Goal: Check status

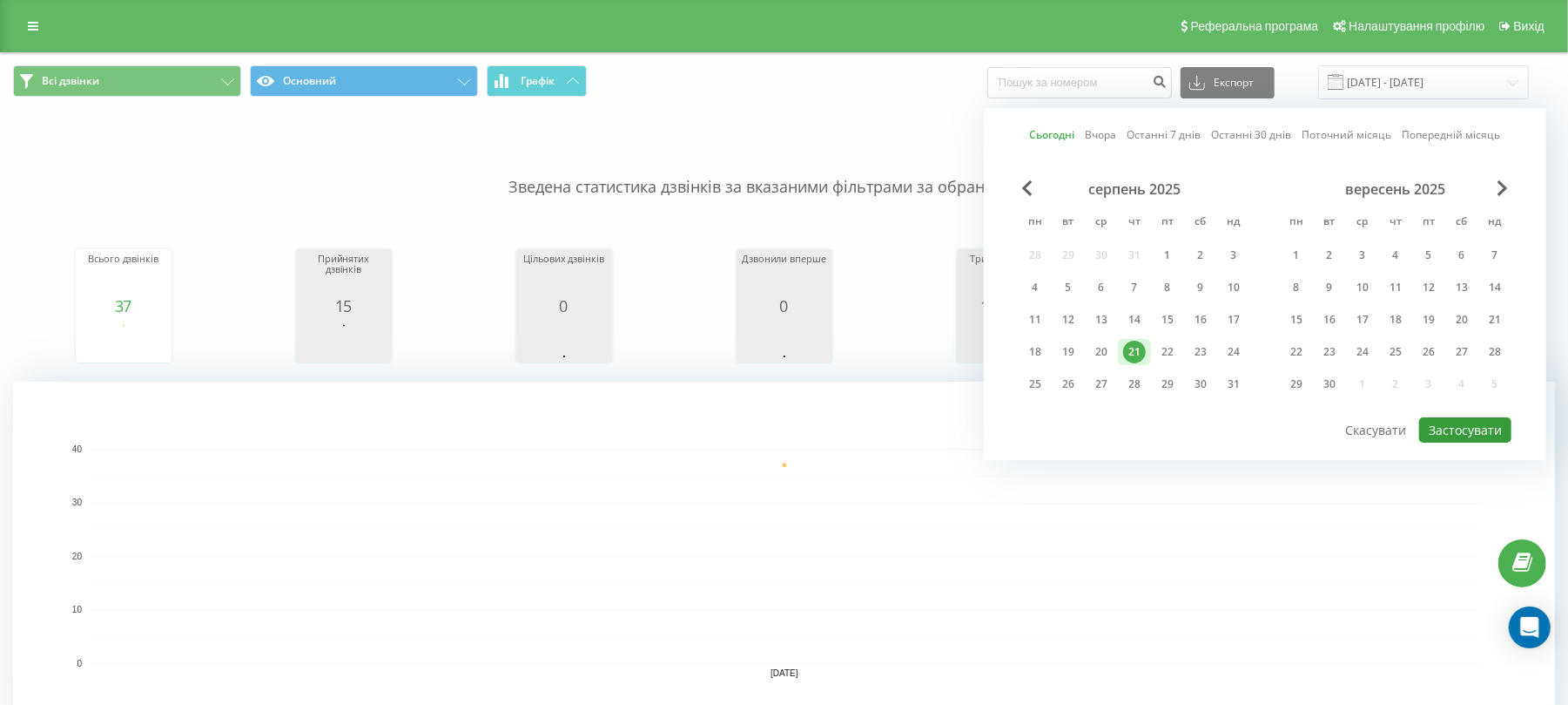
drag, startPoint x: 1508, startPoint y: 422, endPoint x: 1405, endPoint y: 416, distance: 103.2
click at [1506, 422] on button "Застосувати" at bounding box center [1465, 429] width 92 height 25
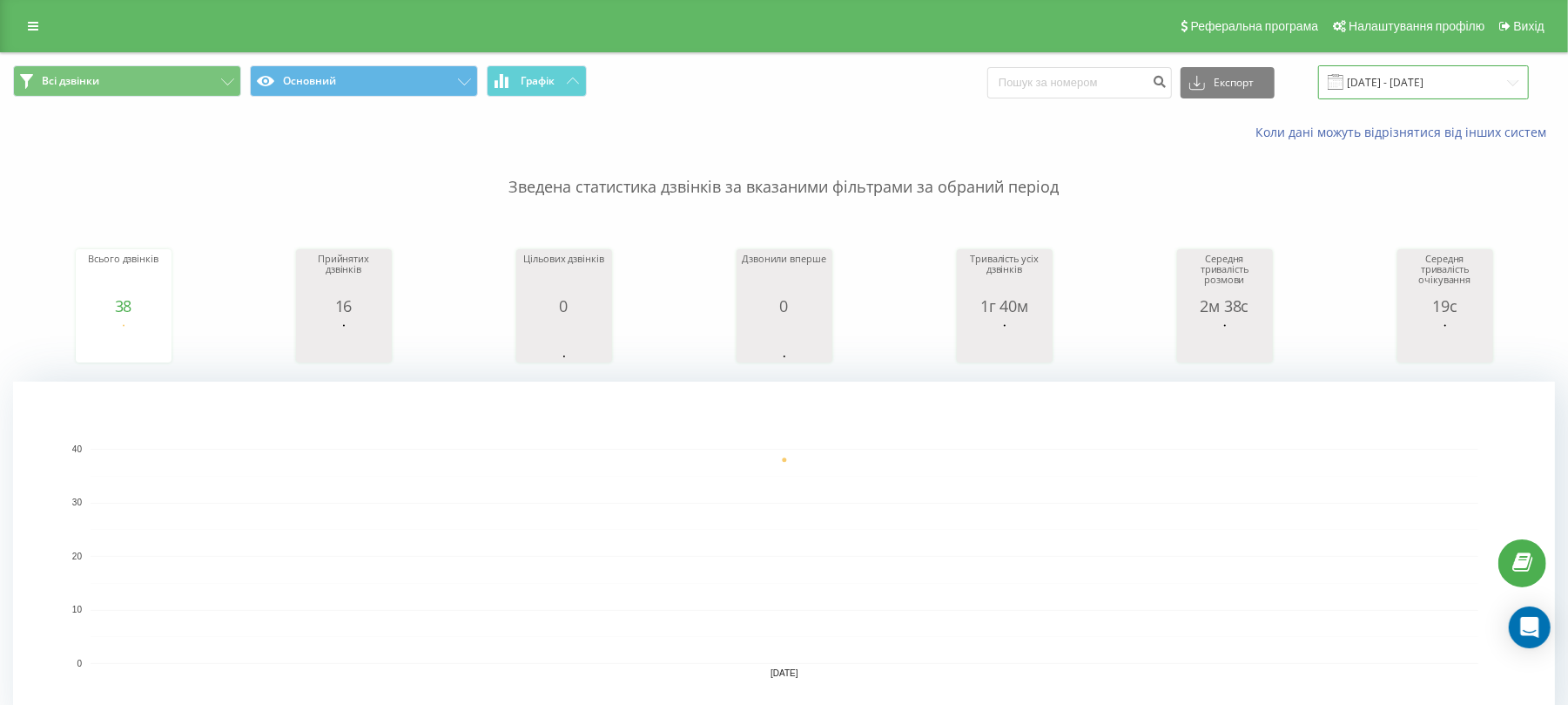
click at [1438, 77] on input "[DATE] - [DATE]" at bounding box center [1423, 82] width 211 height 34
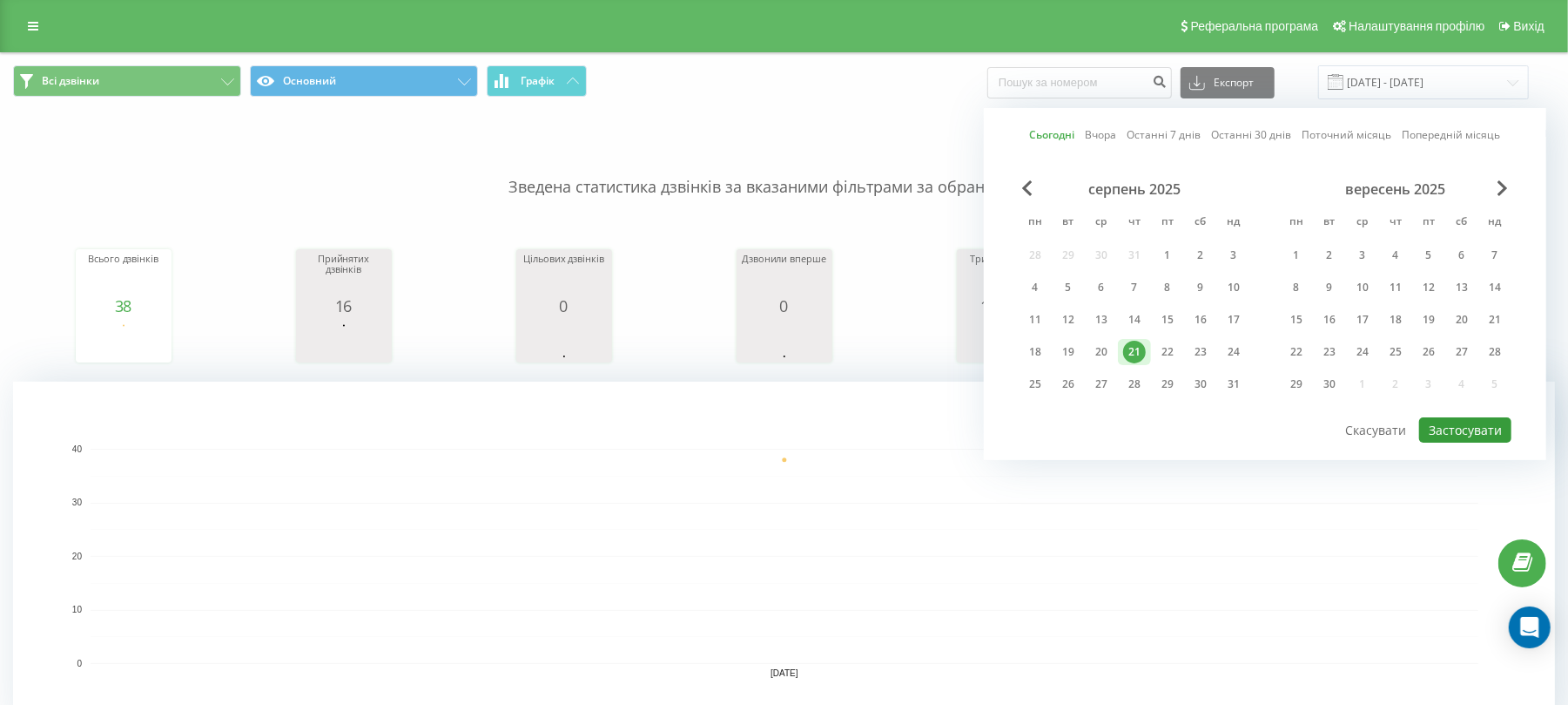
click at [1488, 423] on button "Застосувати" at bounding box center [1465, 429] width 92 height 25
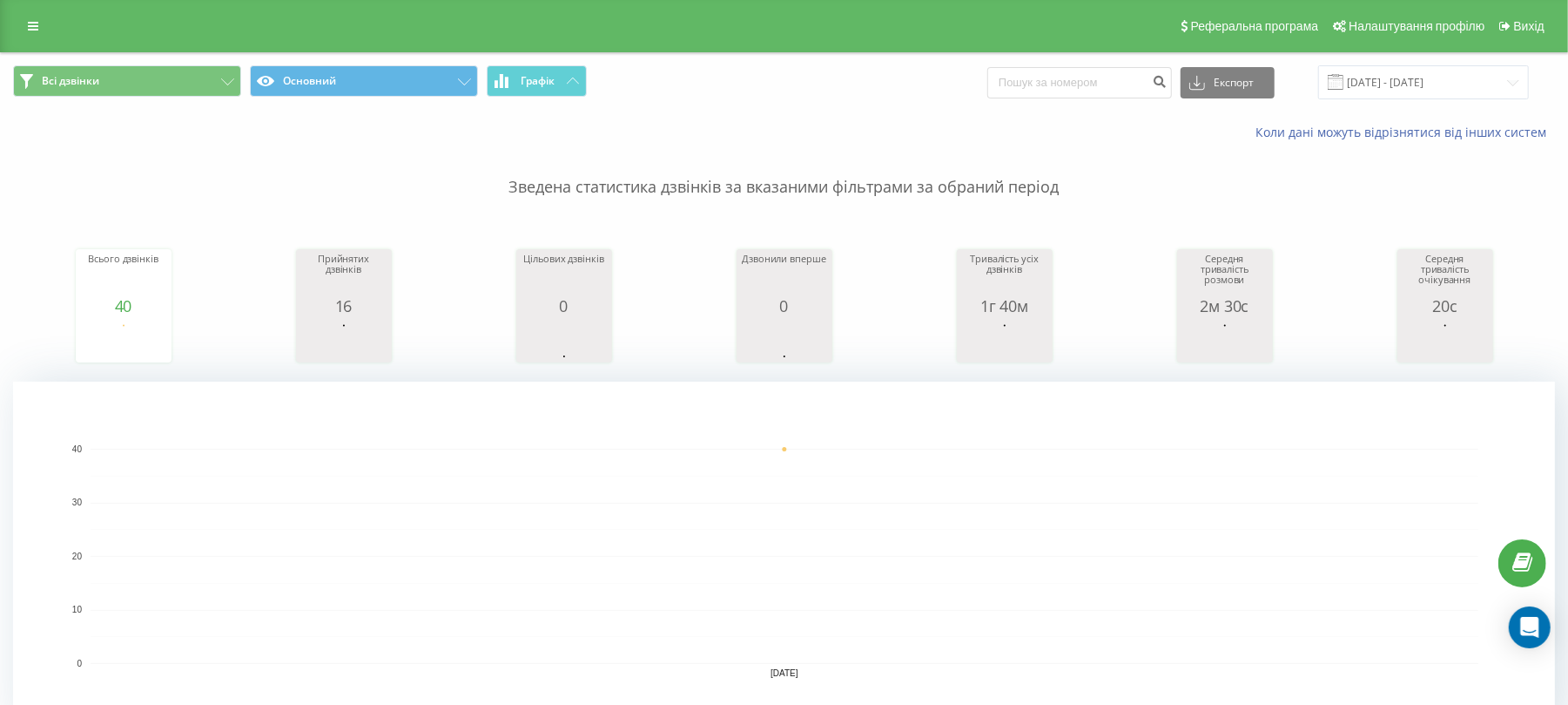
click at [1343, 84] on span at bounding box center [1335, 82] width 16 height 16
click at [1433, 89] on input "[DATE] - [DATE]" at bounding box center [1423, 82] width 211 height 34
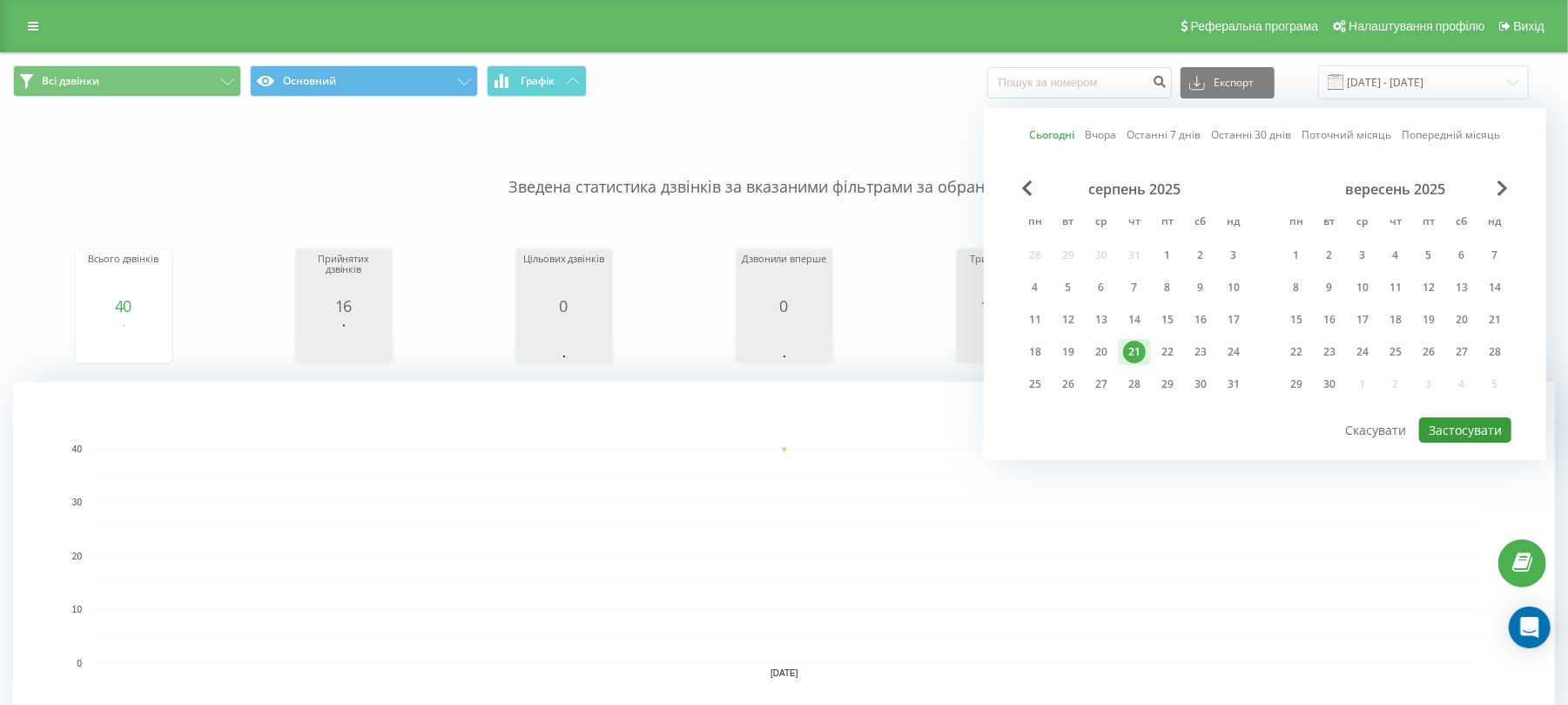
click at [1477, 417] on button "Застосувати" at bounding box center [1465, 429] width 92 height 25
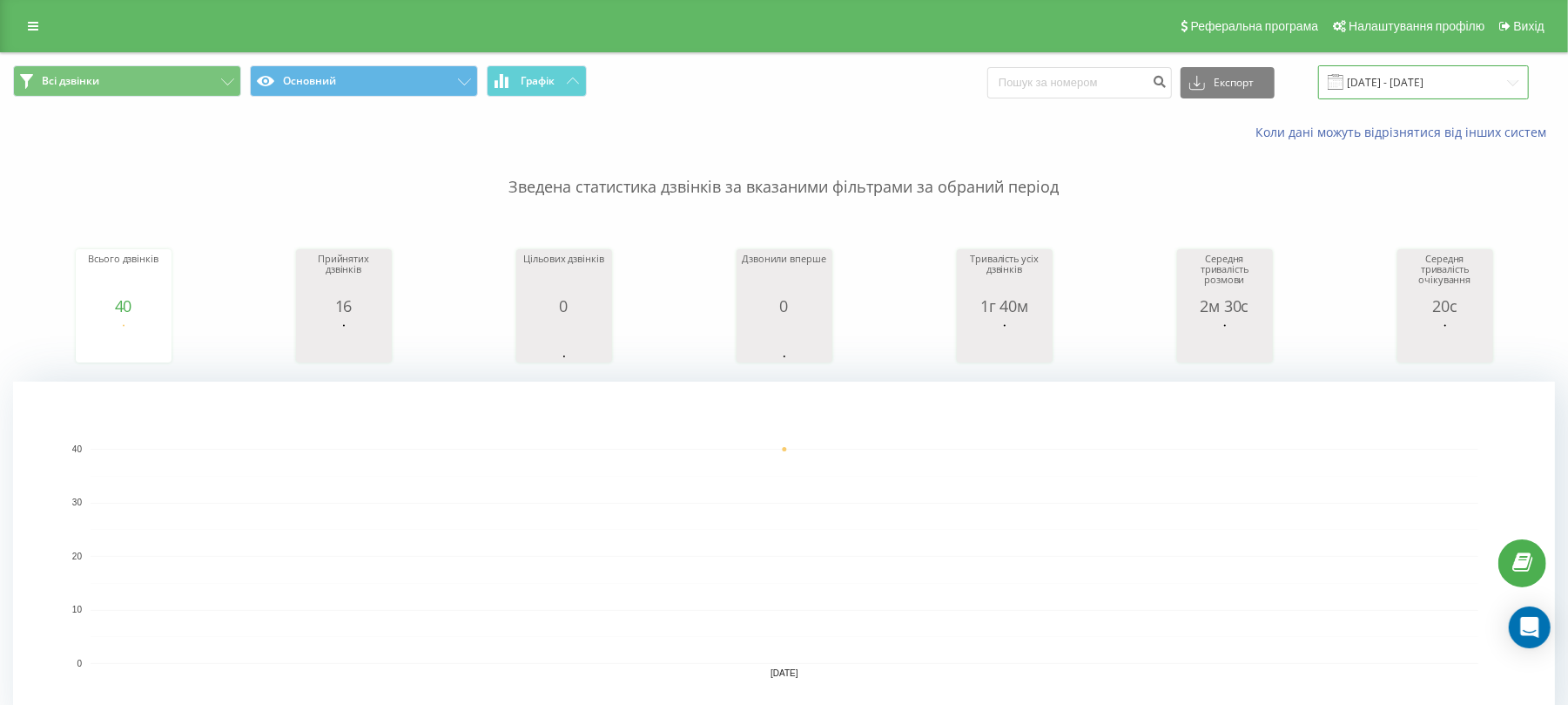
click at [1441, 89] on input "[DATE] - [DATE]" at bounding box center [1423, 82] width 211 height 34
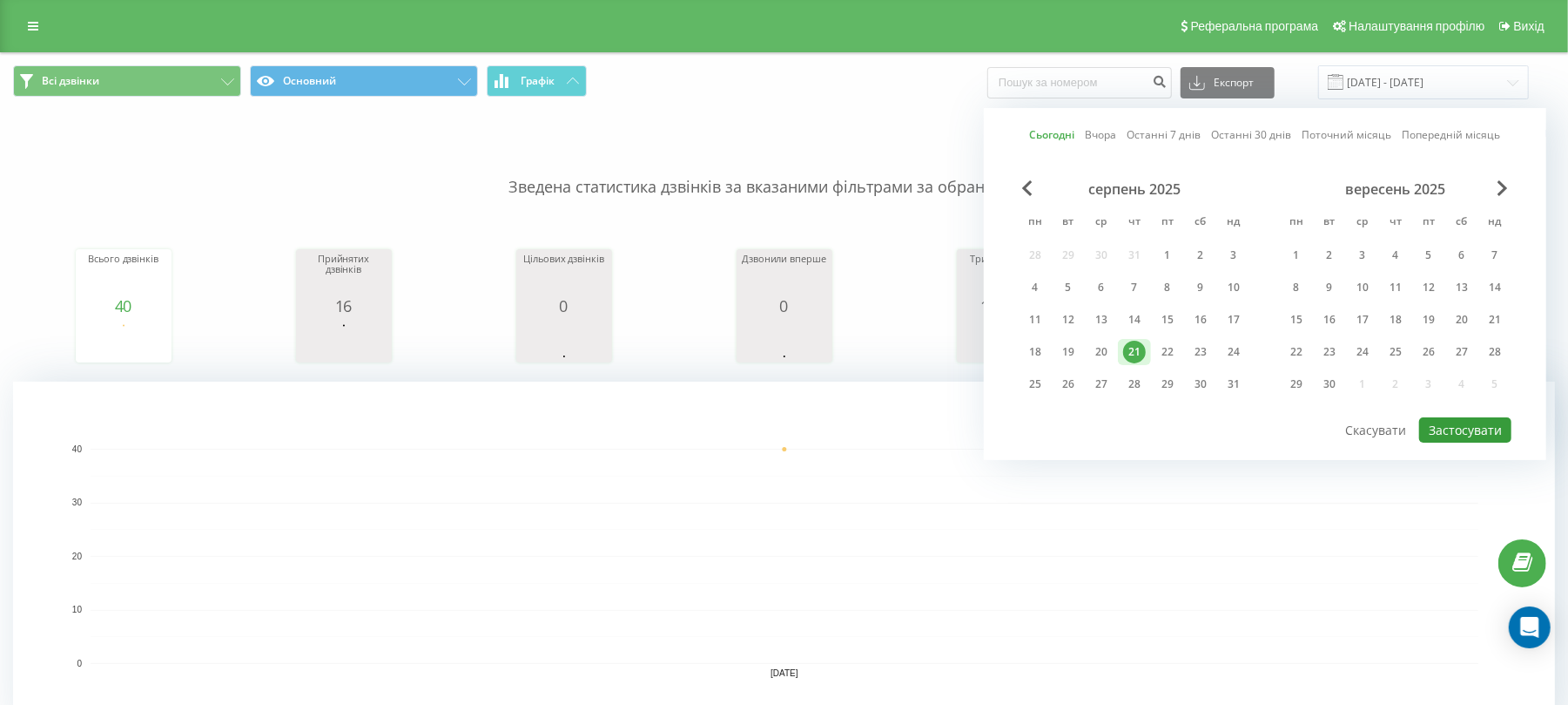
click at [1462, 434] on button "Застосувати" at bounding box center [1465, 429] width 92 height 25
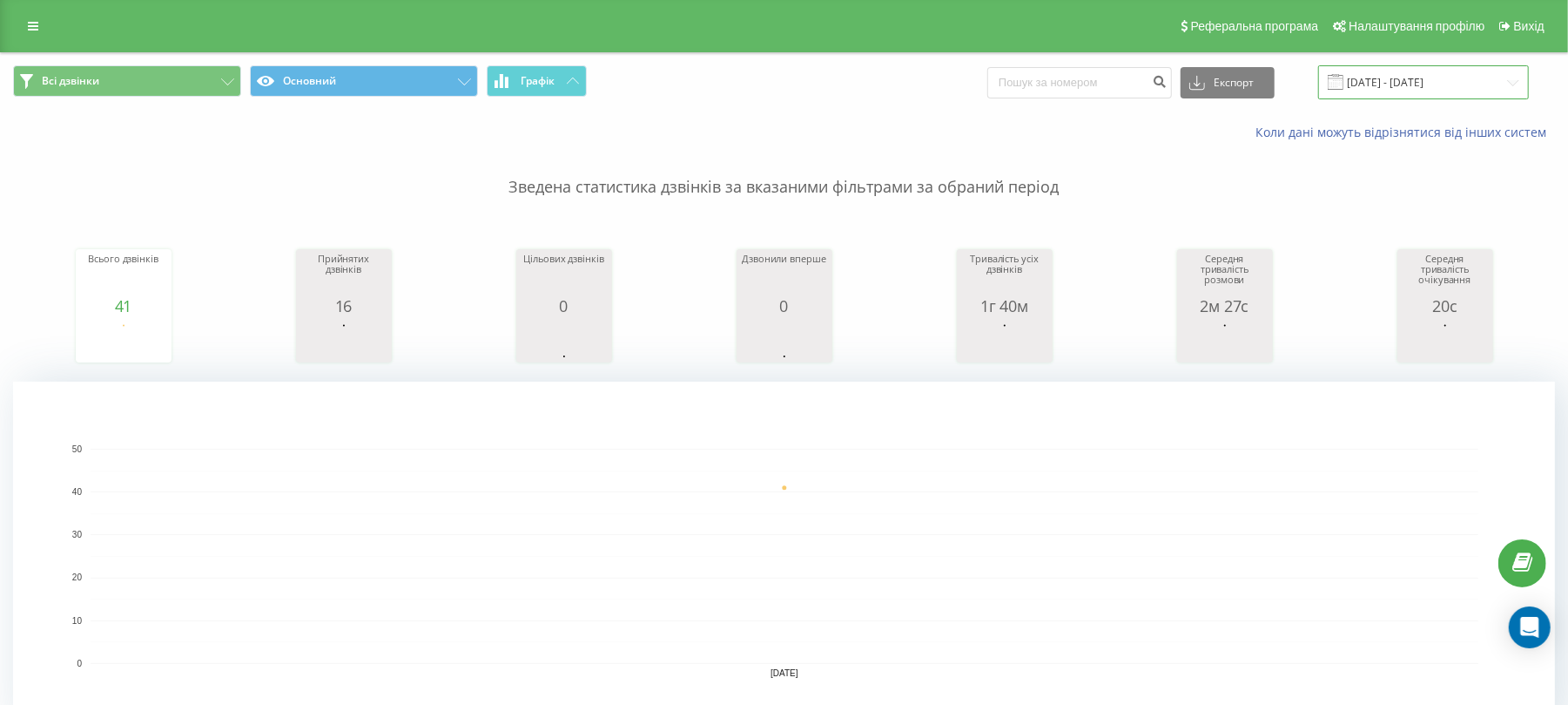
click at [1422, 87] on input "[DATE] - [DATE]" at bounding box center [1423, 82] width 211 height 34
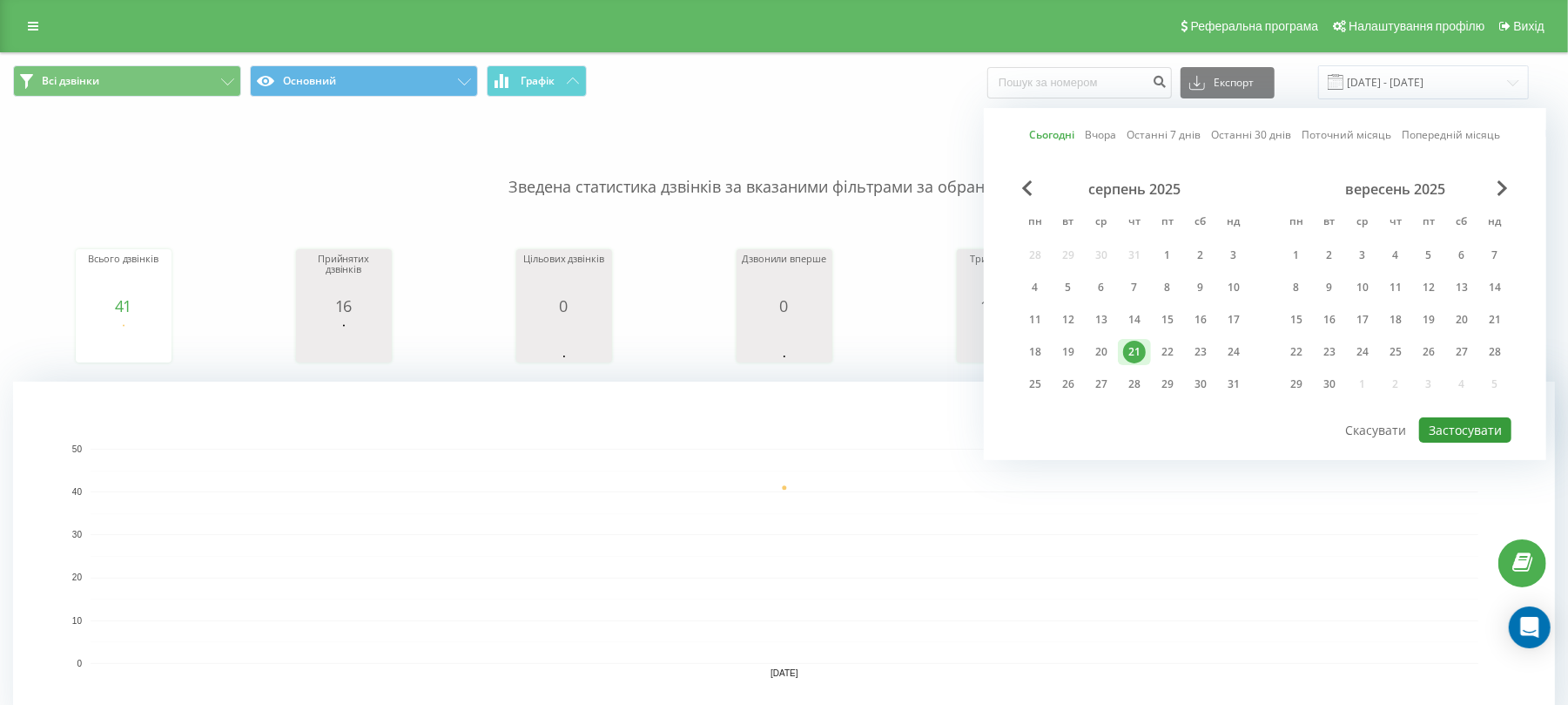
click at [1459, 425] on button "Застосувати" at bounding box center [1465, 429] width 92 height 25
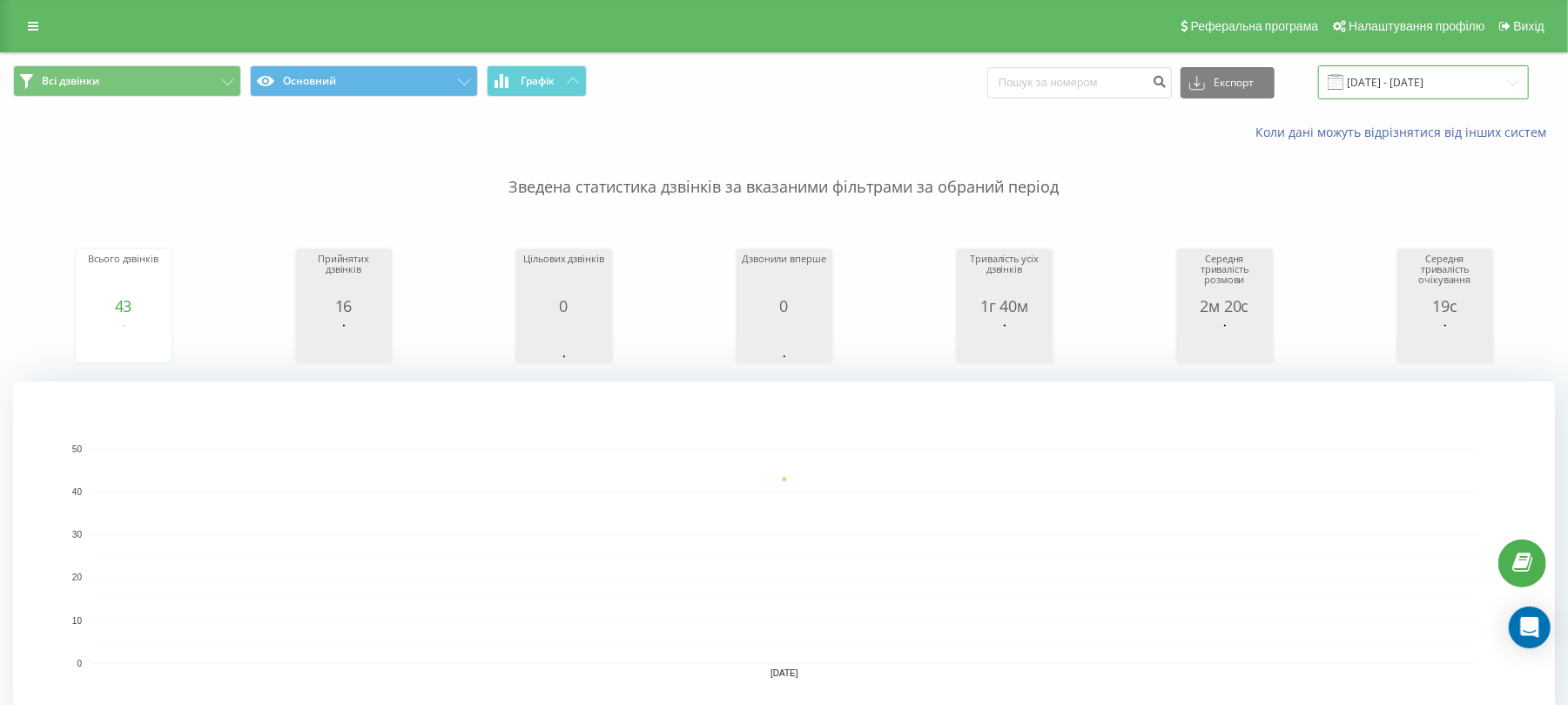
click at [1441, 89] on input "[DATE] - [DATE]" at bounding box center [1423, 82] width 211 height 34
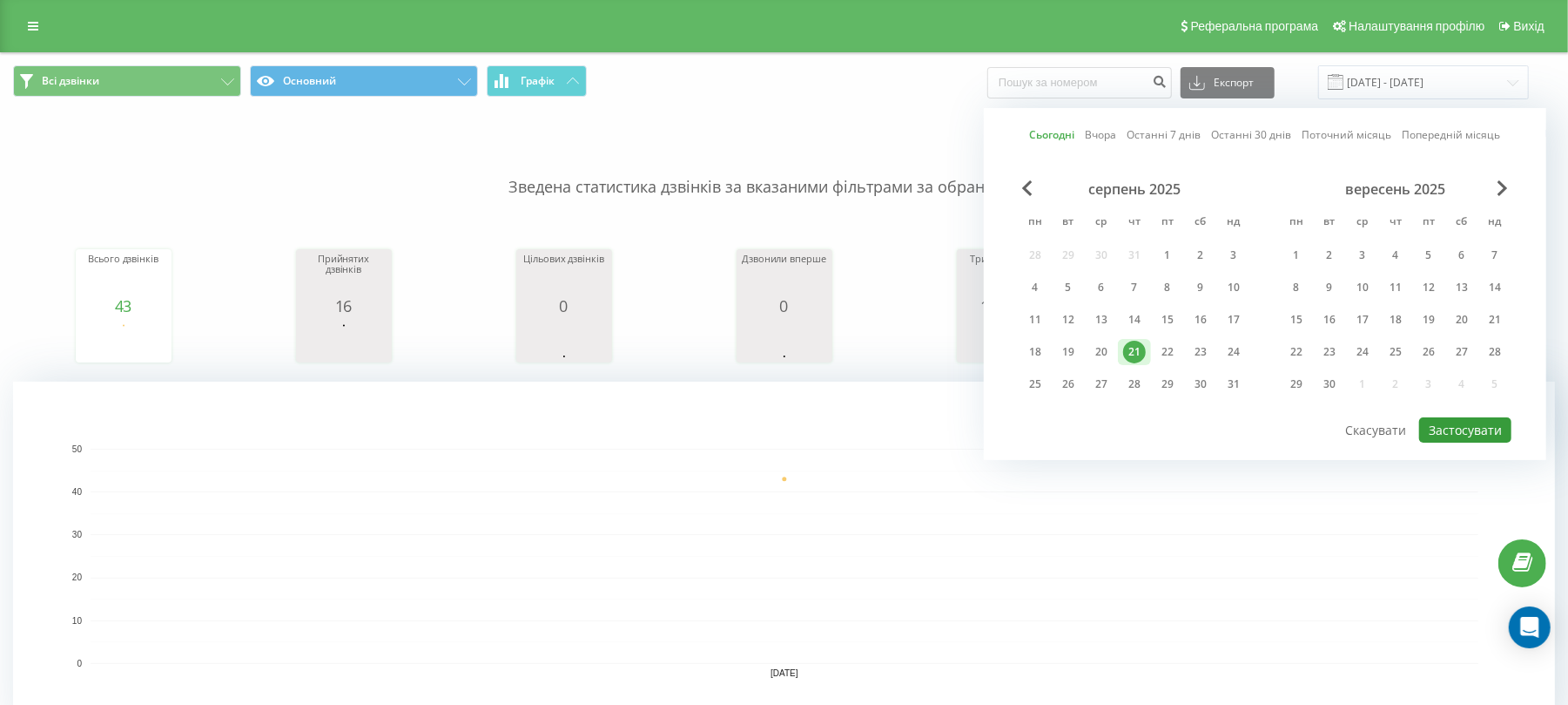
click at [1460, 434] on button "Застосувати" at bounding box center [1465, 429] width 92 height 25
